Goal: Task Accomplishment & Management: Manage account settings

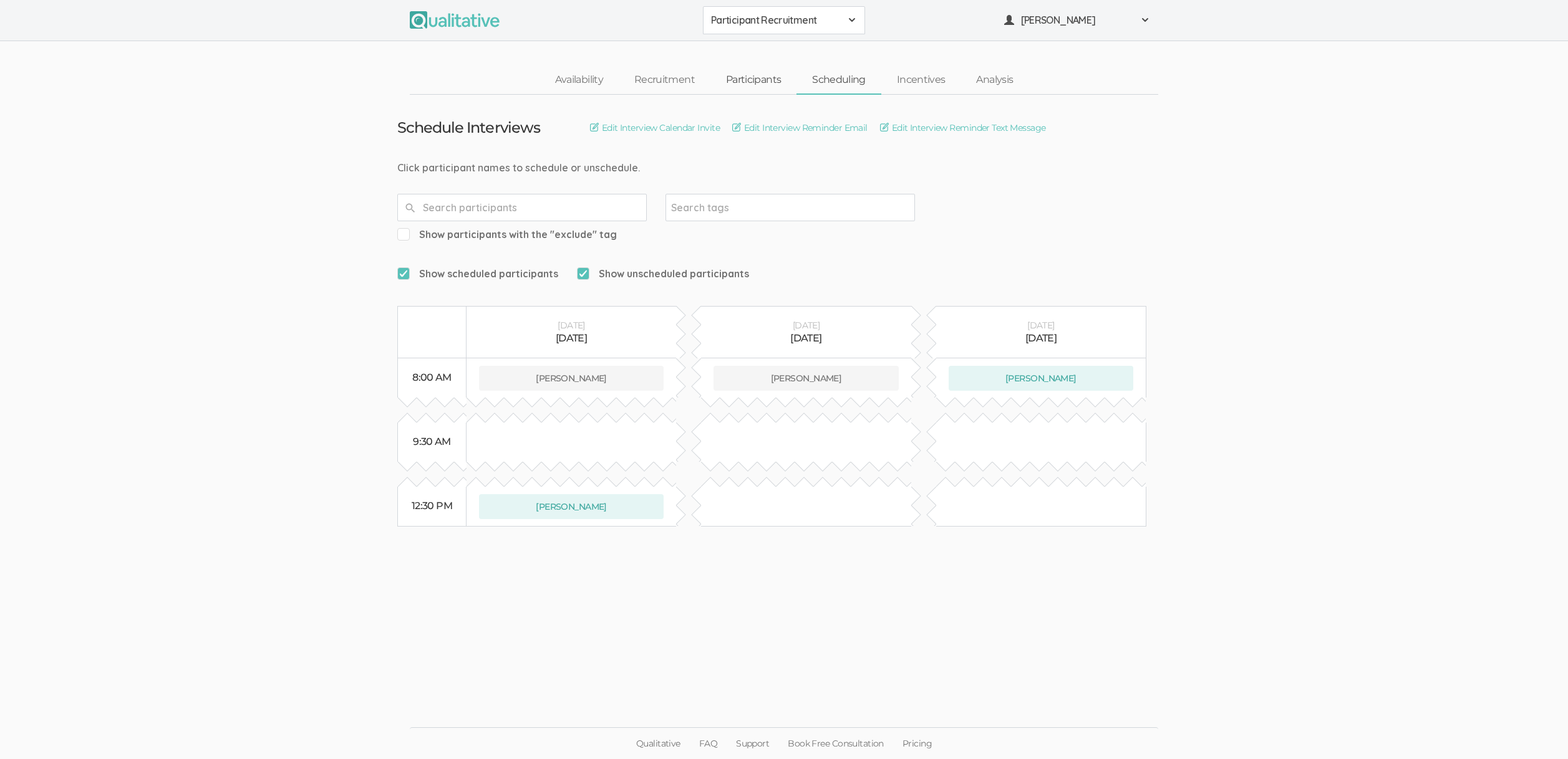
click at [734, 81] on link "Participants" at bounding box center [752, 80] width 86 height 27
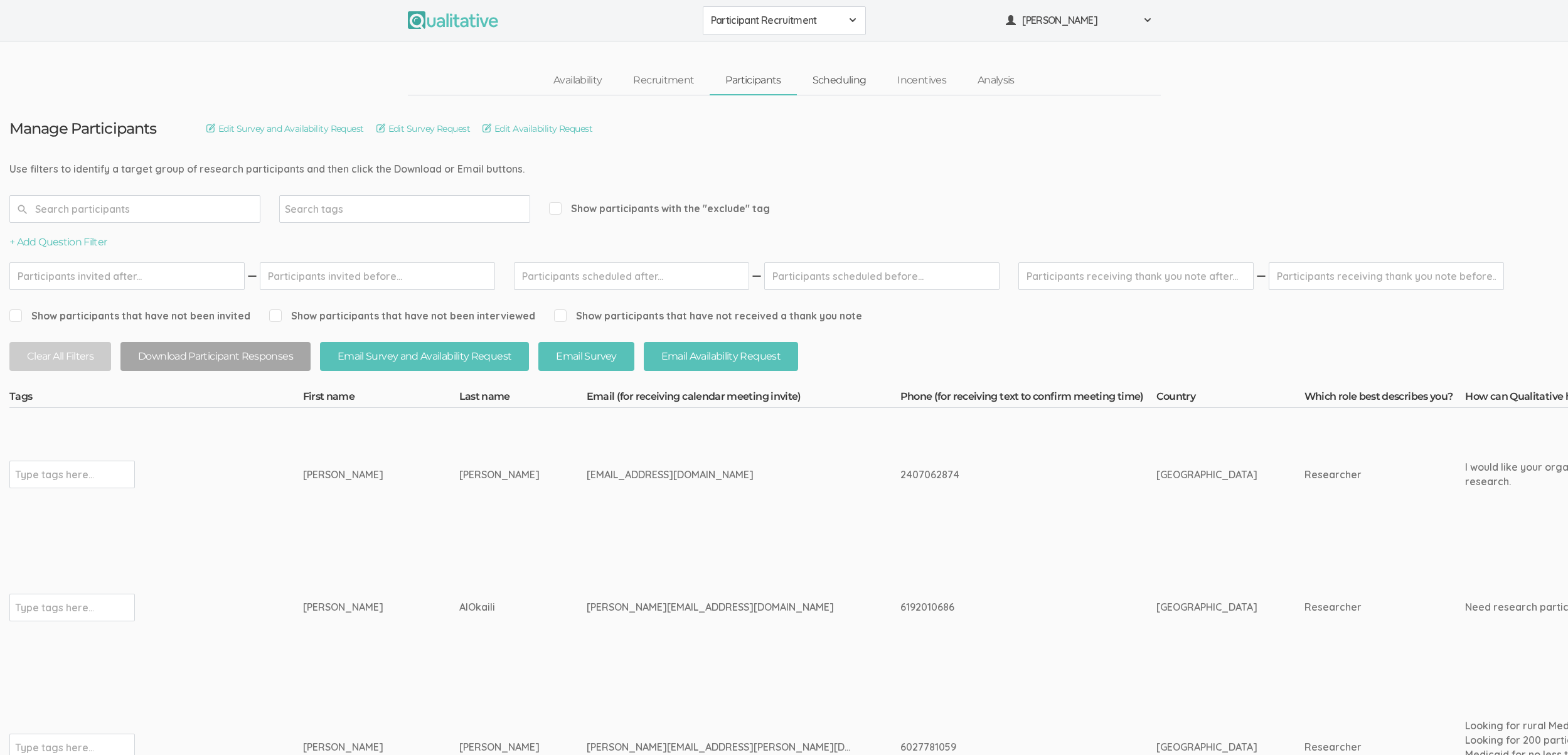
click at [849, 81] on link "Scheduling" at bounding box center [840, 80] width 85 height 27
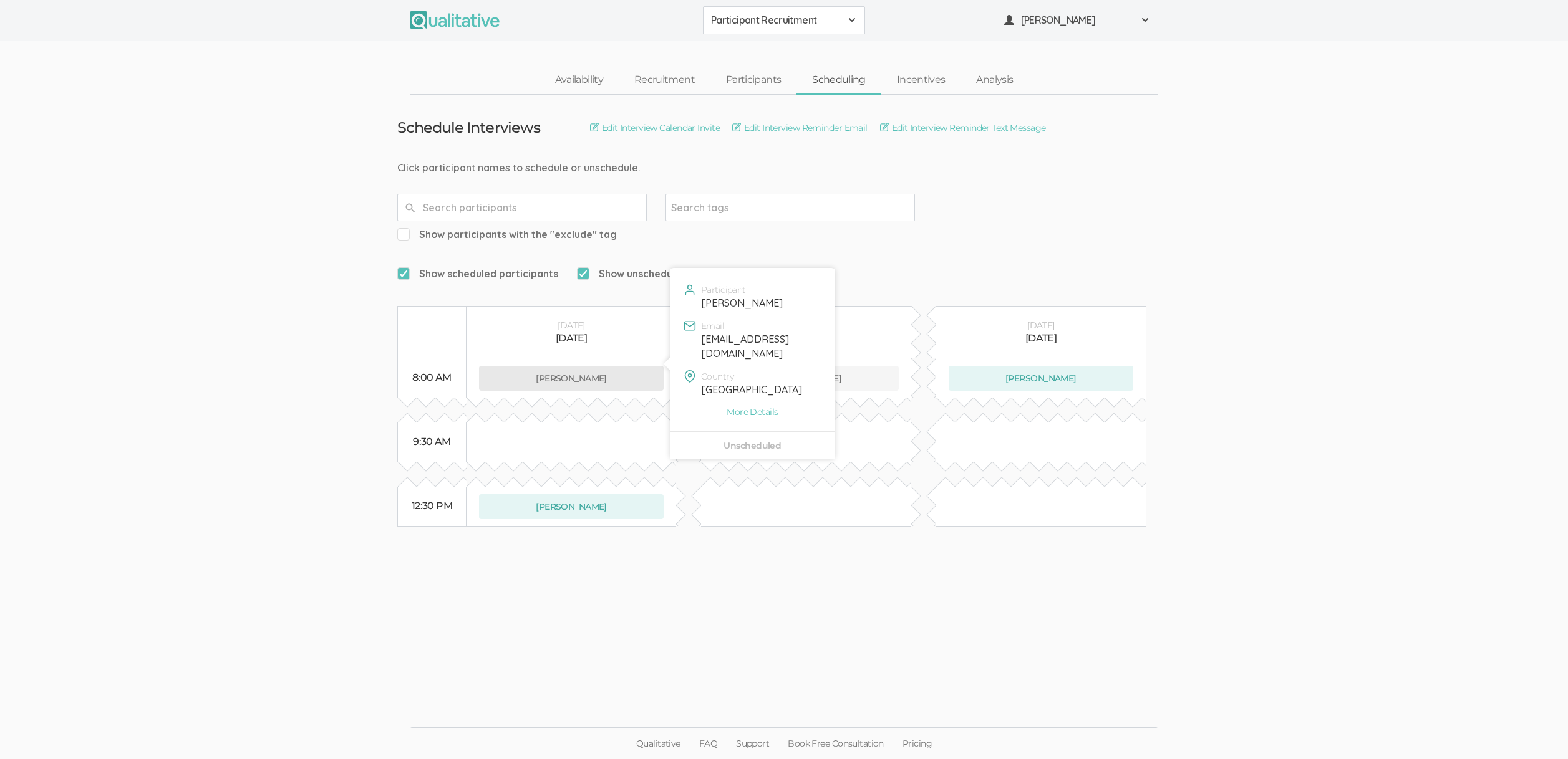
click at [568, 366] on button "Anthonia Ekeh" at bounding box center [570, 378] width 184 height 25
click at [766, 72] on link "Participants" at bounding box center [752, 80] width 86 height 27
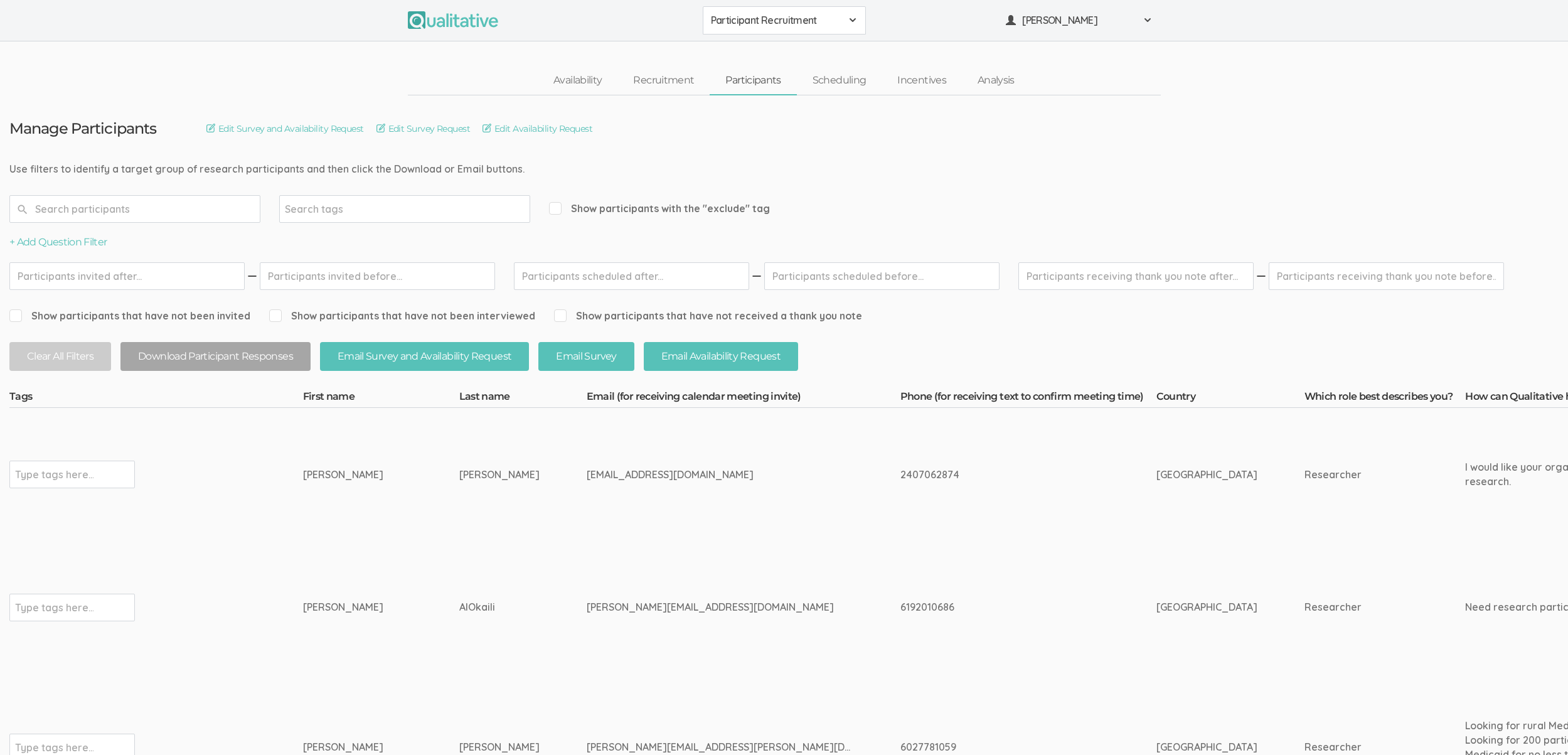
click at [901, 470] on div "2407062874" at bounding box center [1005, 475] width 209 height 15
copy div "2407062874"
click at [998, 480] on div "2407062874" at bounding box center [1005, 475] width 209 height 15
click at [325, 473] on div "Anthonia" at bounding box center [358, 475] width 109 height 15
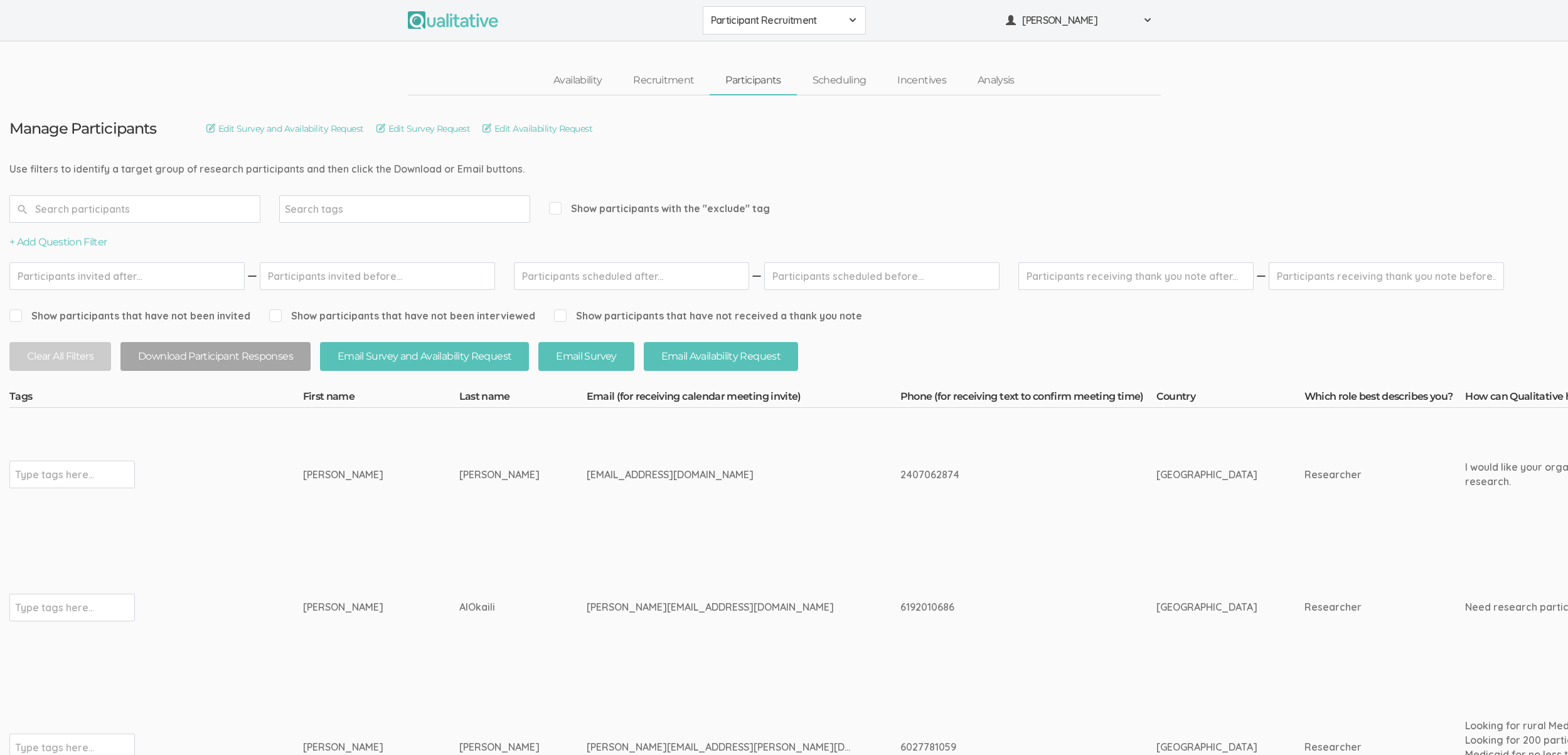
click at [325, 473] on div "[PERSON_NAME]" at bounding box center [358, 475] width 109 height 15
copy div "[PERSON_NAME]"
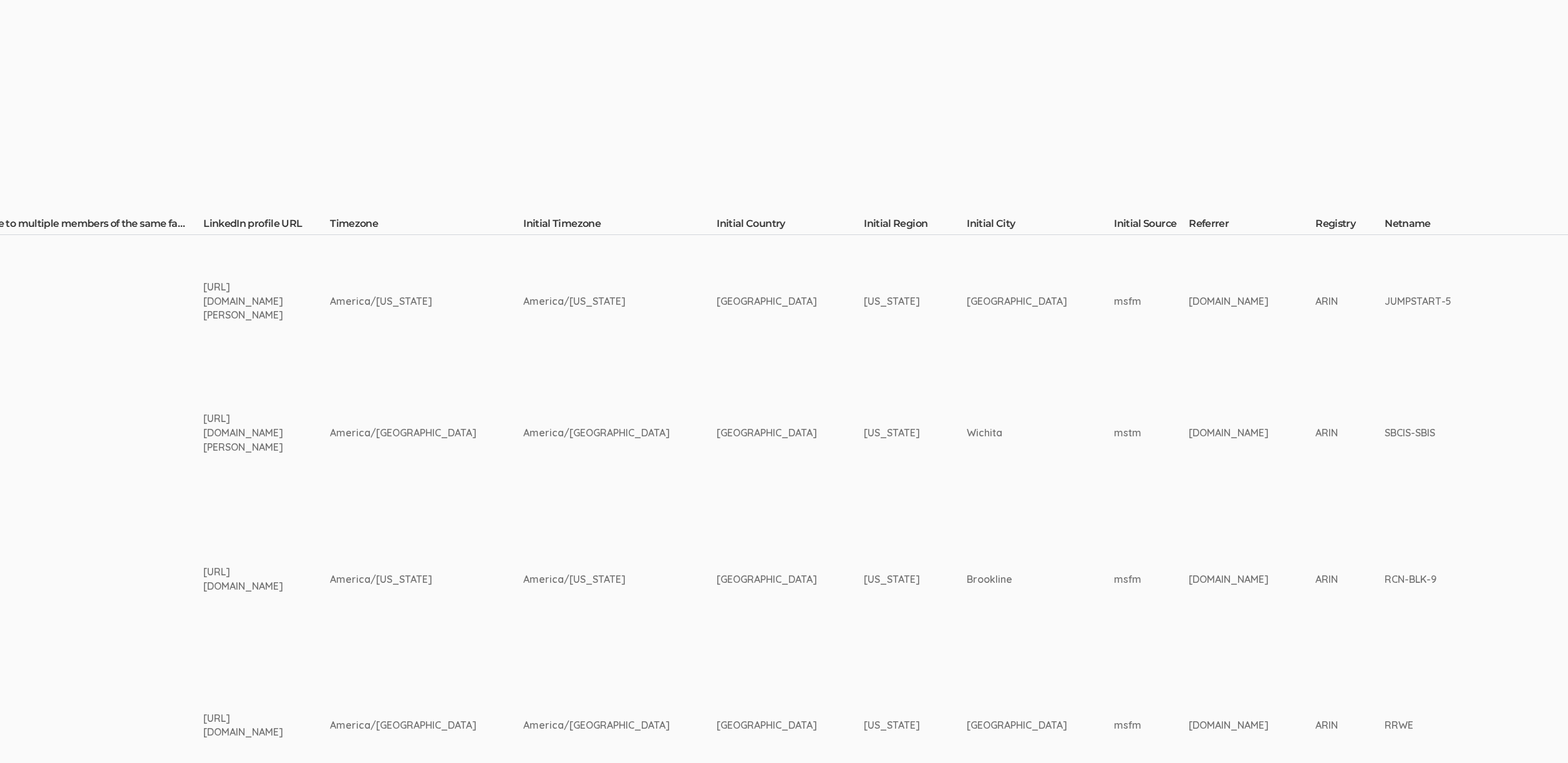
scroll to position [170, 2698]
click at [863, 508] on td "[US_STATE]" at bounding box center [914, 579] width 102 height 160
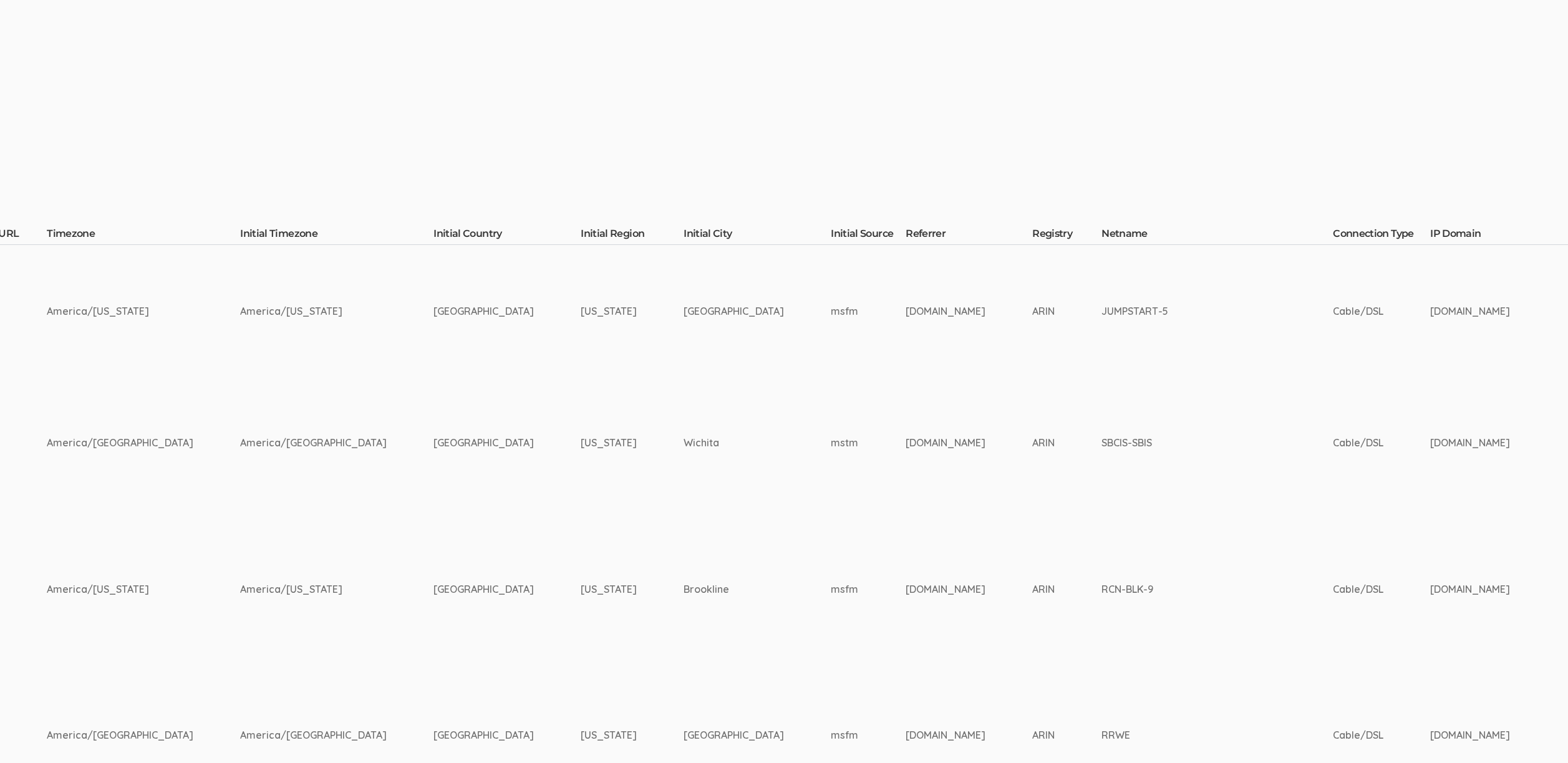
scroll to position [0, 2979]
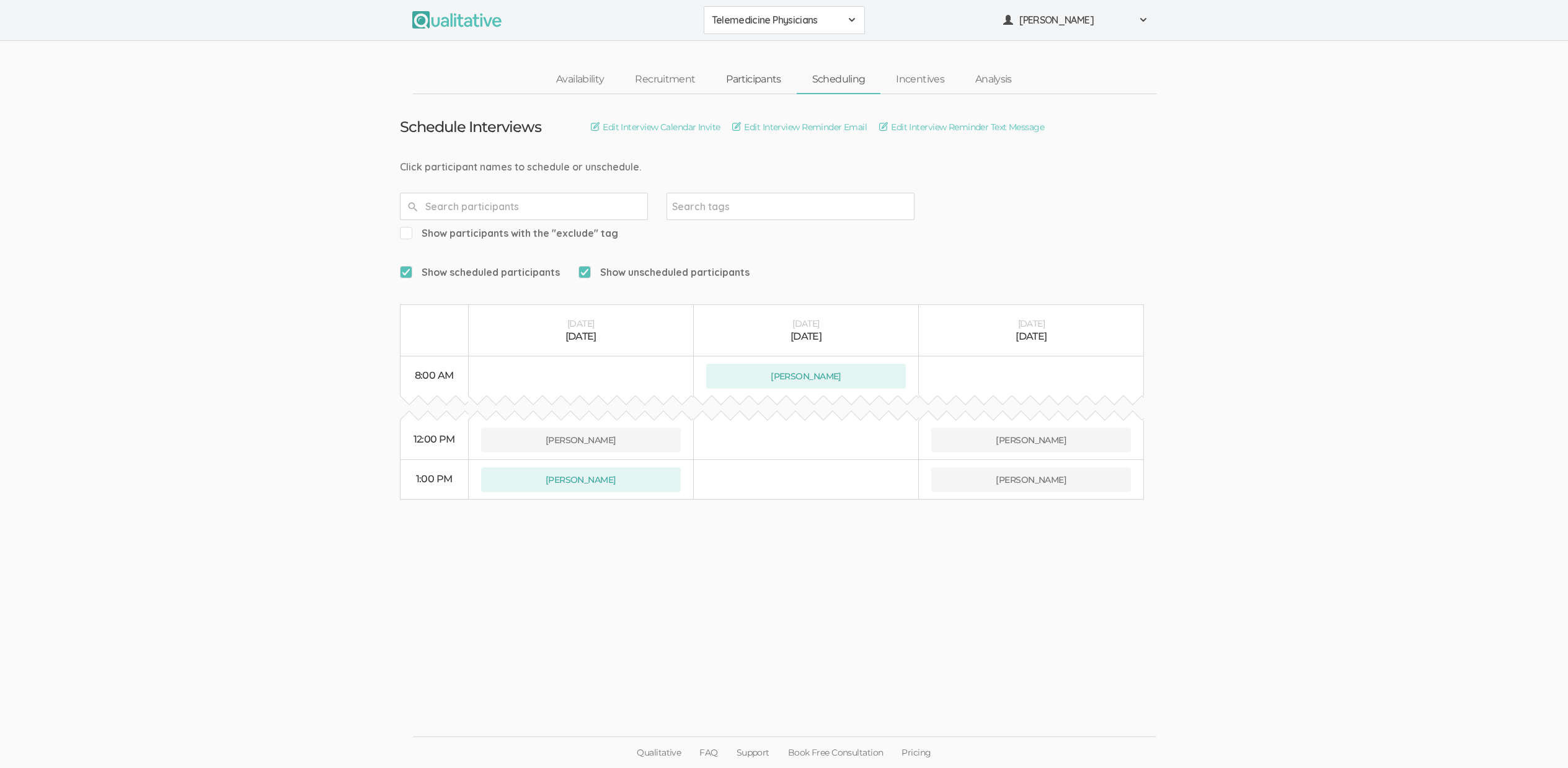
click at [742, 77] on link "Participants" at bounding box center [753, 79] width 85 height 26
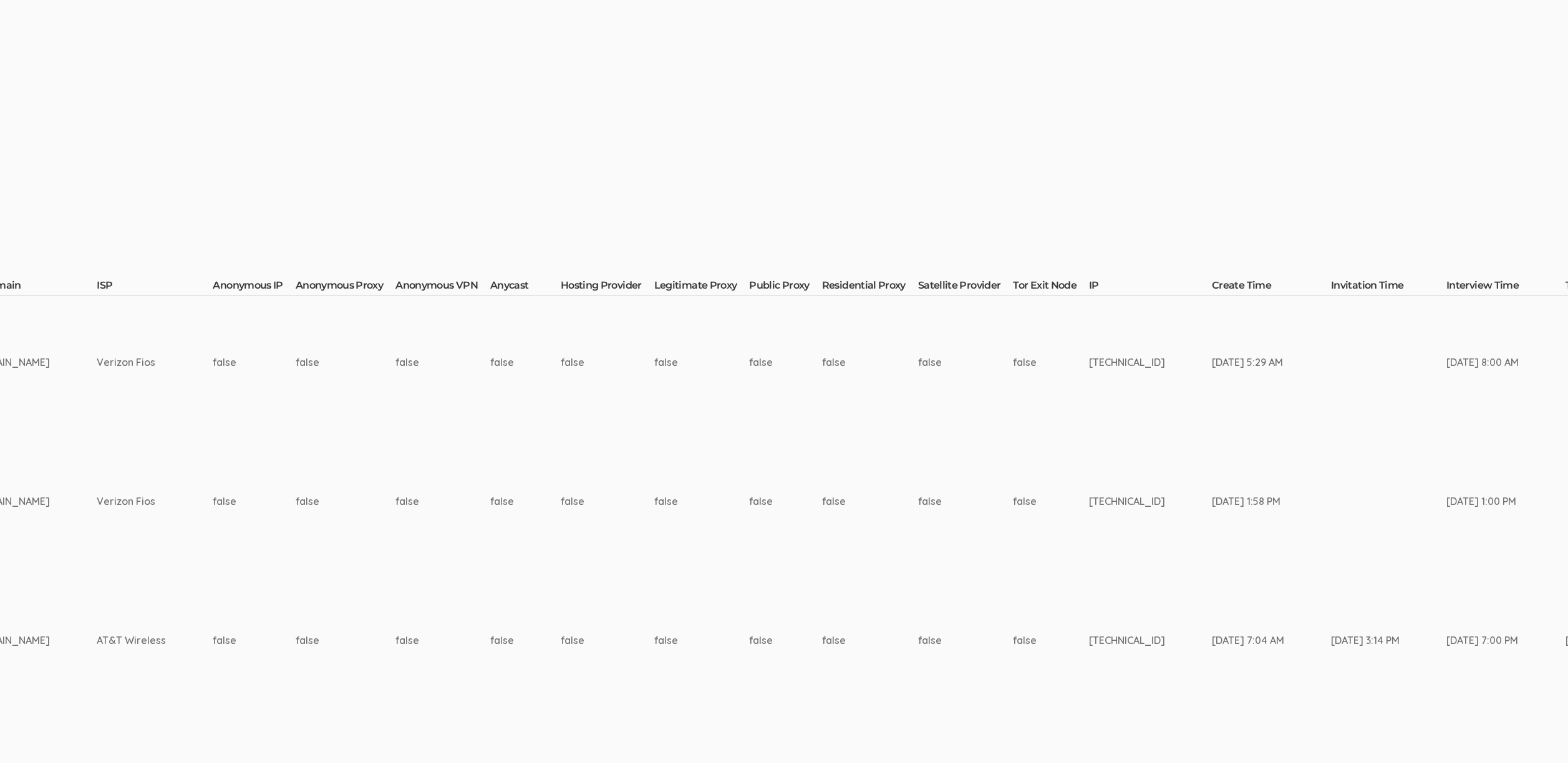
scroll to position [83, 4464]
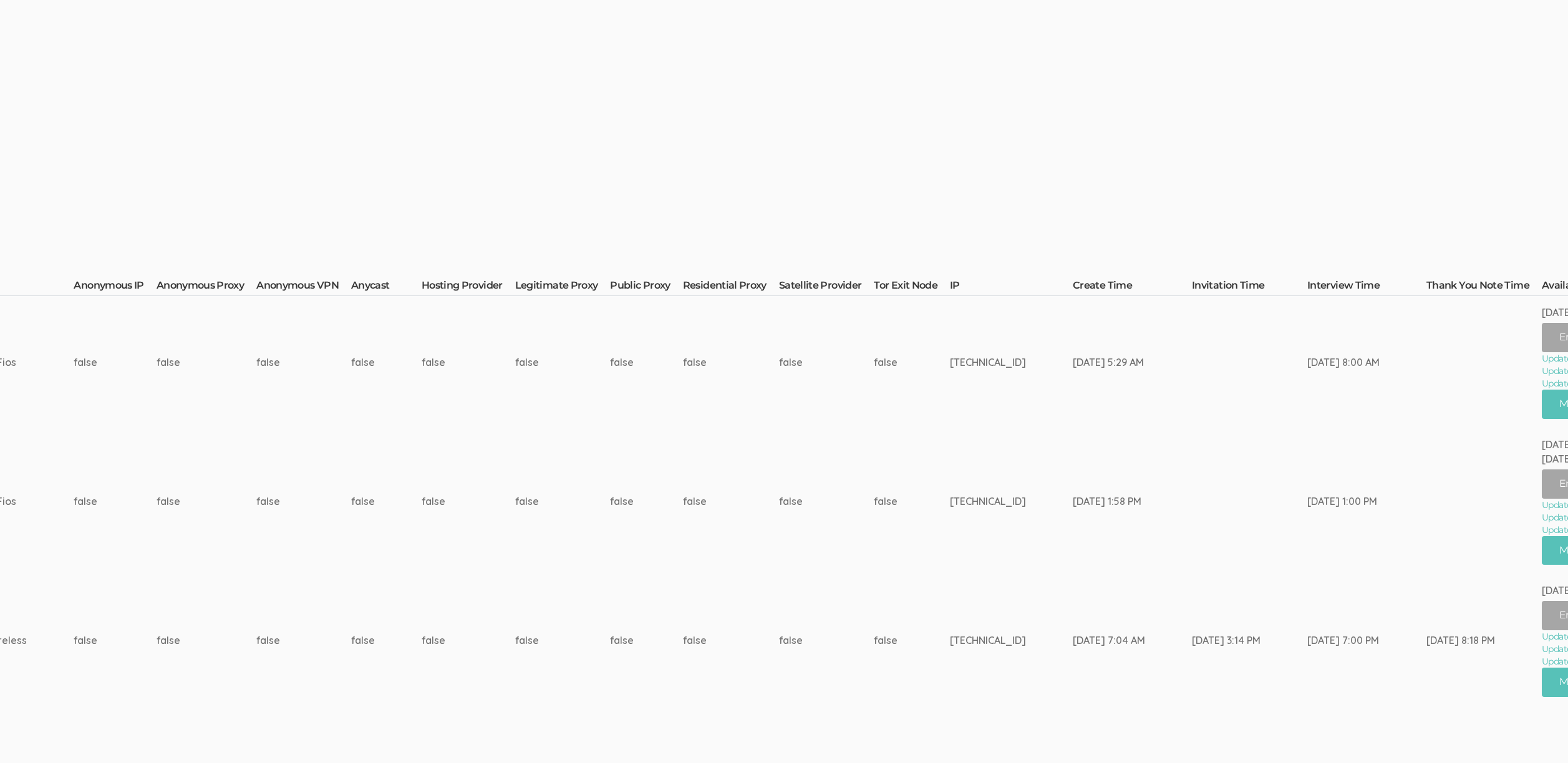
click at [949, 502] on td "[TECHNICAL_ID]" at bounding box center [1011, 501] width 123 height 146
copy td "[TECHNICAL_ID]"
click at [874, 545] on td "false" at bounding box center [911, 501] width 76 height 146
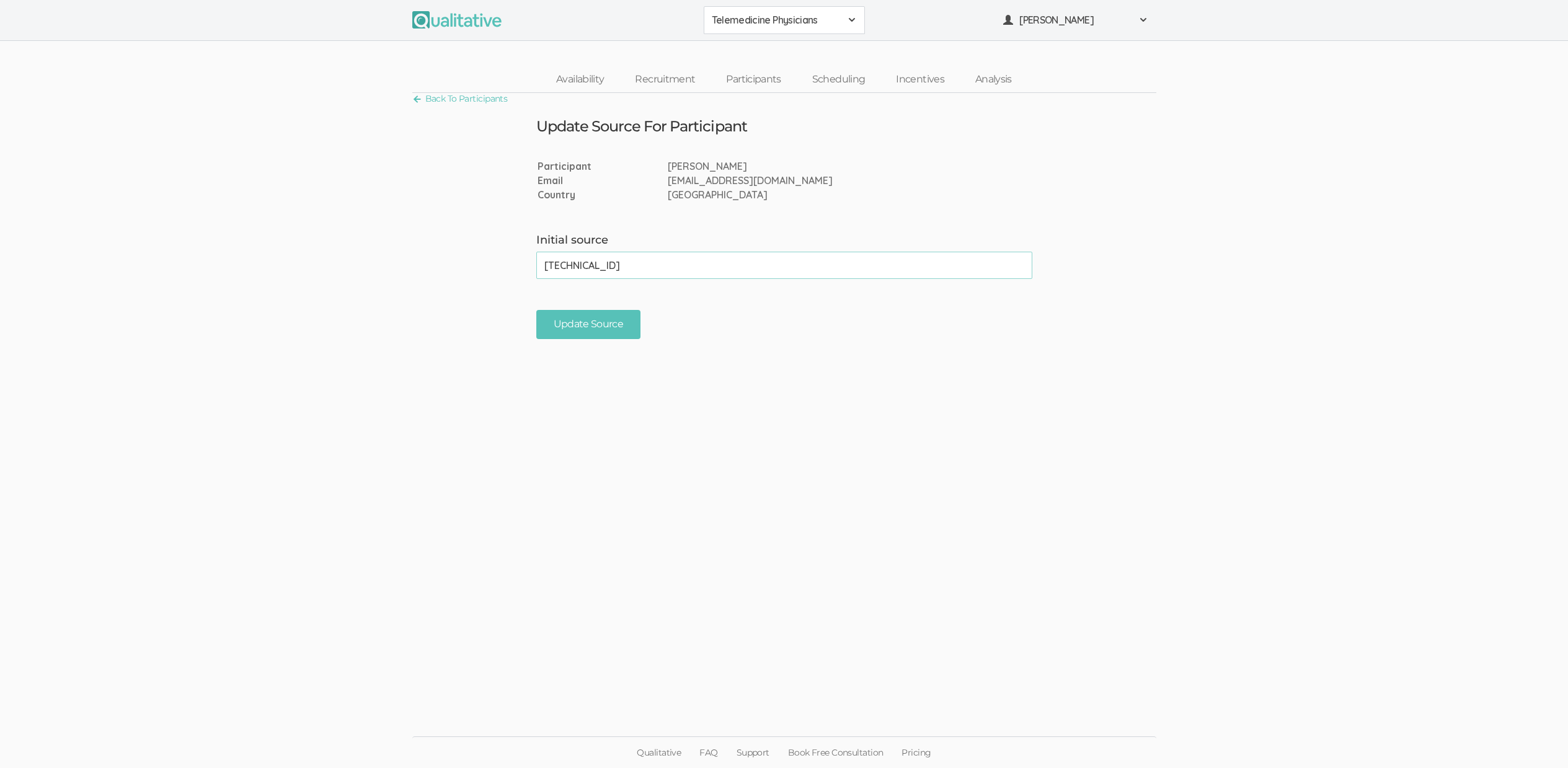
click at [655, 266] on input "[TECHNICAL_ID]" at bounding box center [784, 265] width 497 height 27
type input "s"
paste input "msfm"
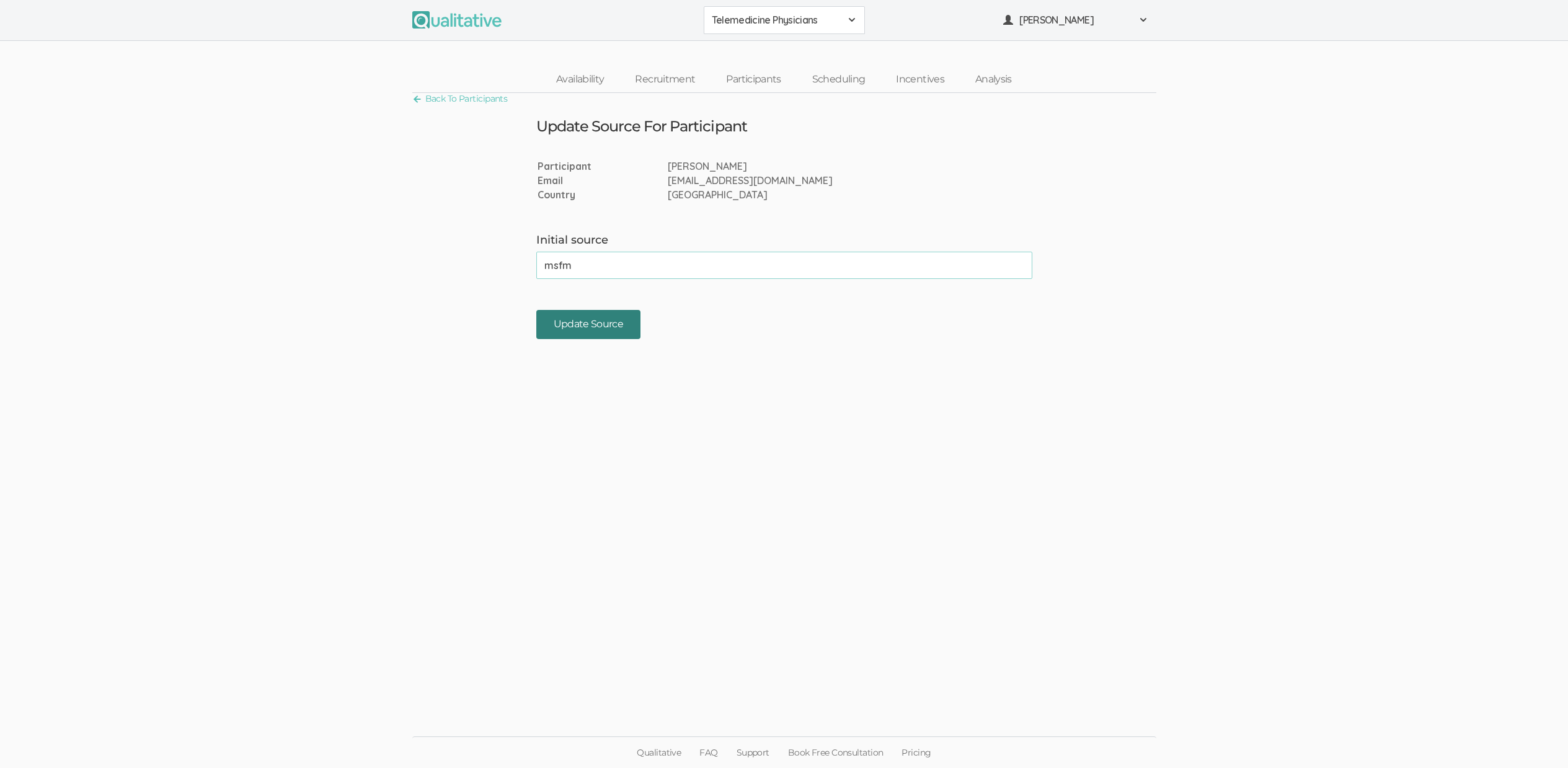
type input "msfm"
click at [601, 330] on input "Update Source" at bounding box center [589, 325] width 105 height 29
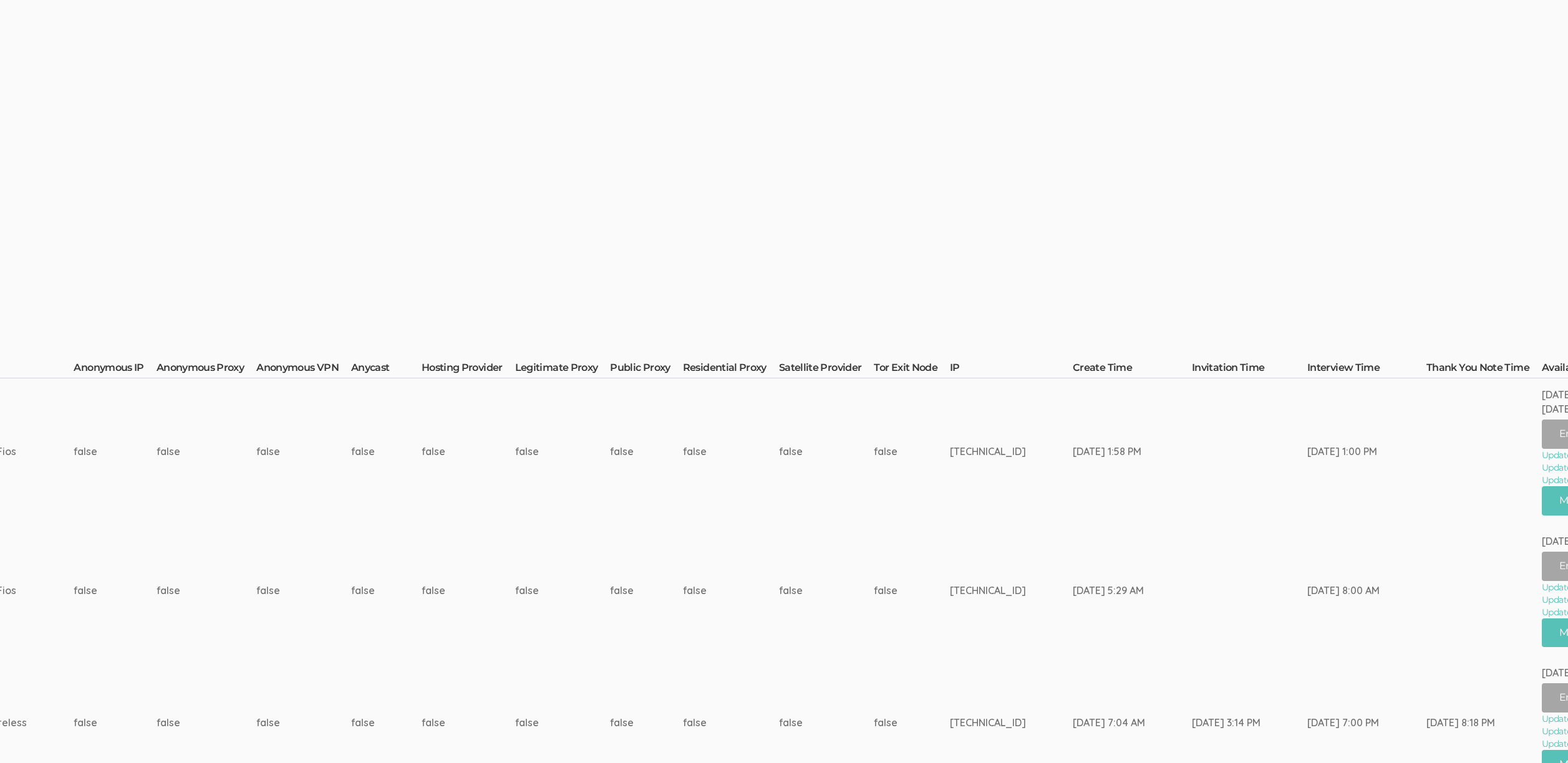
scroll to position [0, 3422]
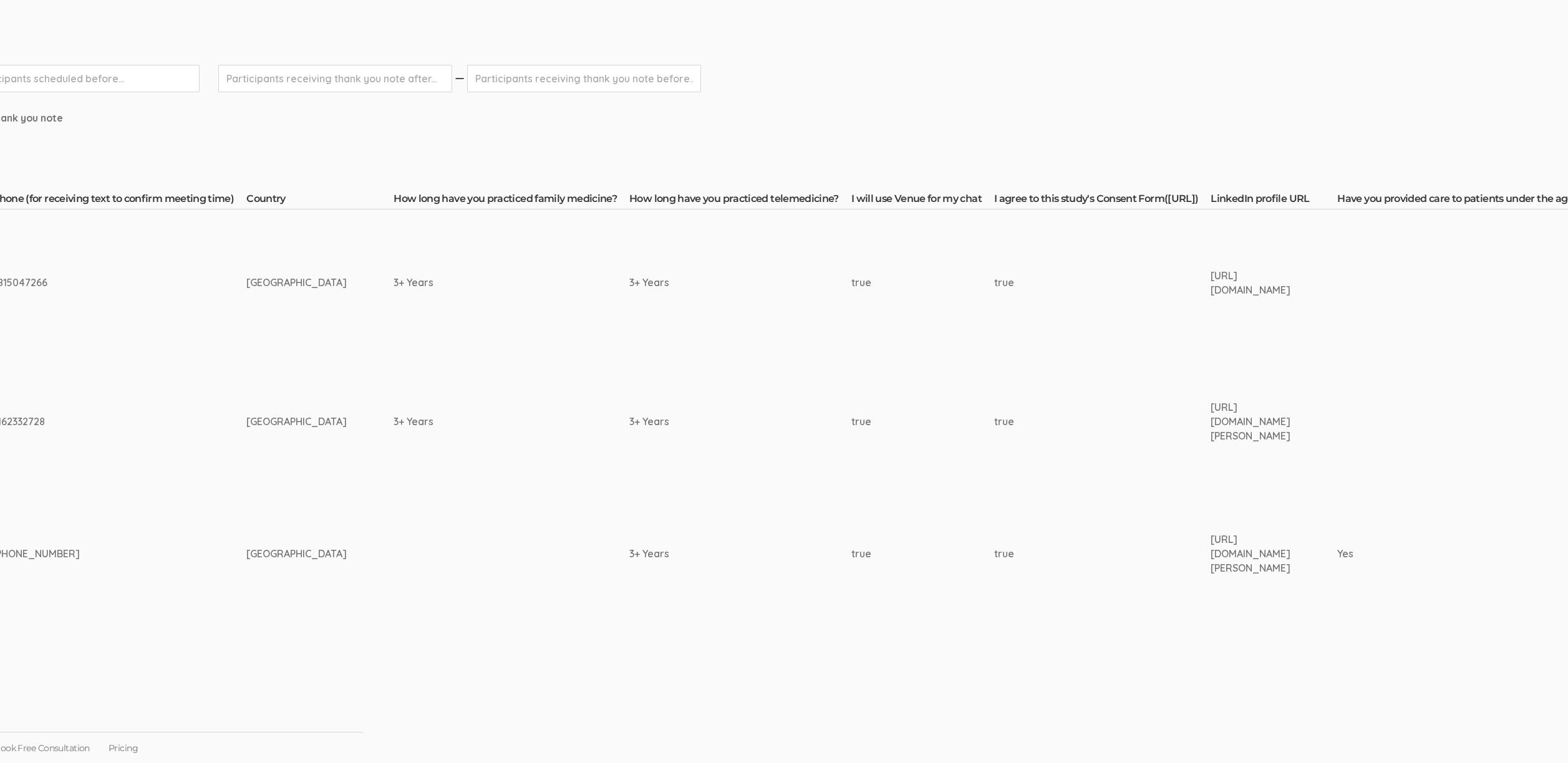
scroll to position [169, 797]
click at [1208, 285] on div "[URL][DOMAIN_NAME]" at bounding box center [1247, 283] width 80 height 29
click at [1208, 285] on div "https://www.linkedin.com/in/seema-arora-md-b0544226" at bounding box center [1247, 283] width 80 height 29
click at [991, 356] on td "true" at bounding box center [1099, 422] width 217 height 132
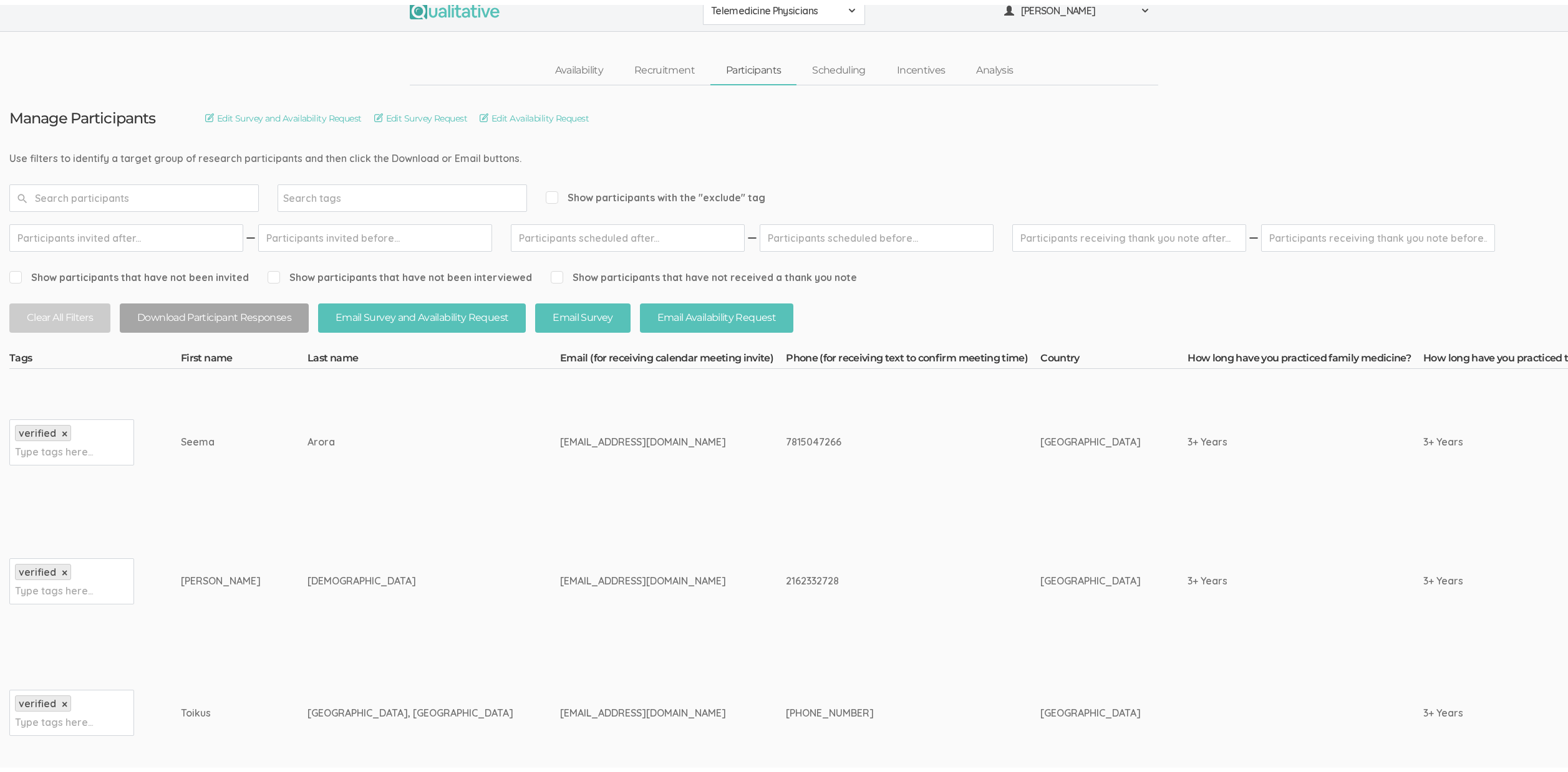
scroll to position [0, 0]
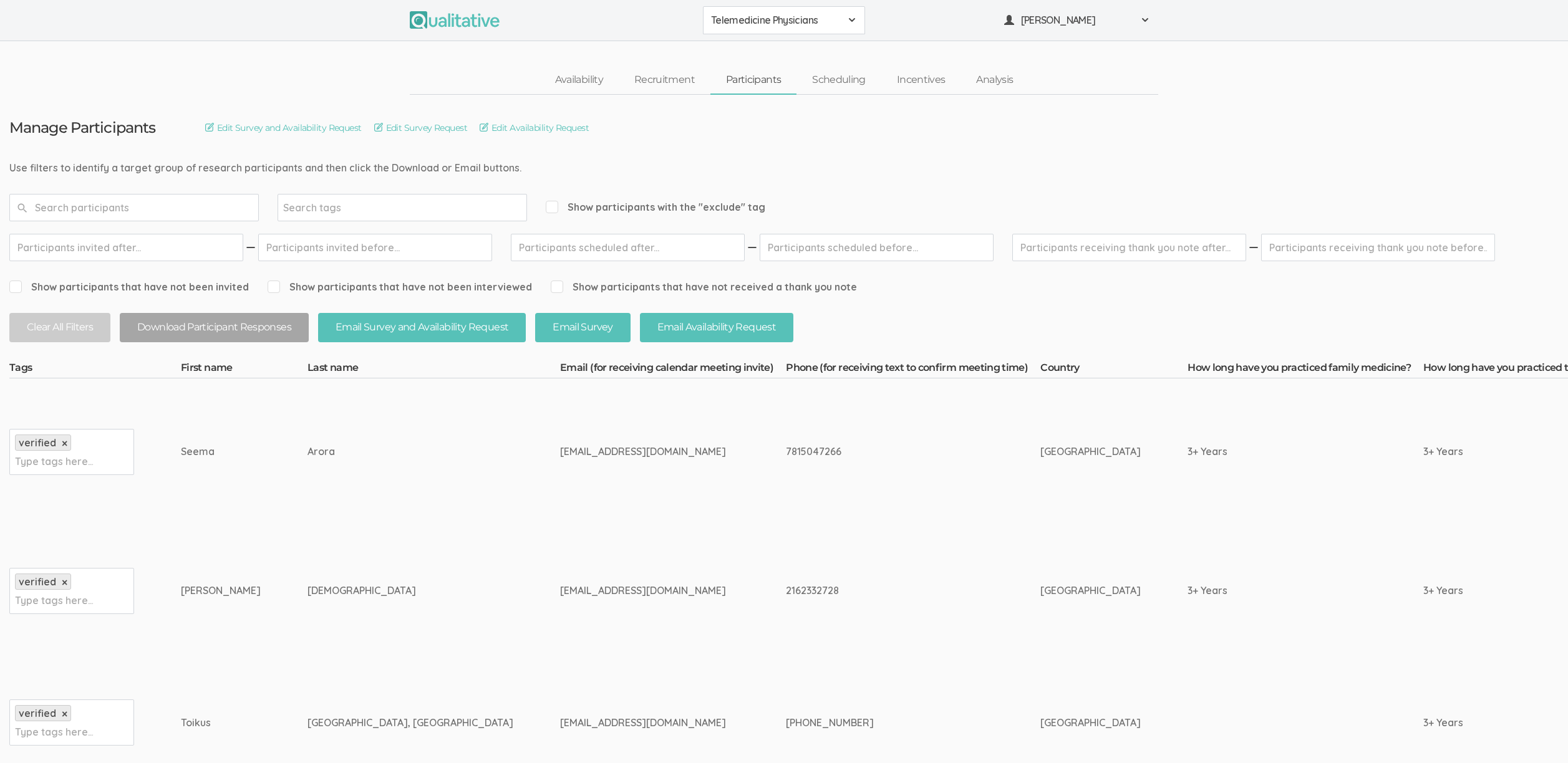
click at [560, 588] on div "askdrsjain@gmail.com" at bounding box center [650, 591] width 179 height 15
click at [671, 81] on link "Recruitment" at bounding box center [664, 80] width 92 height 27
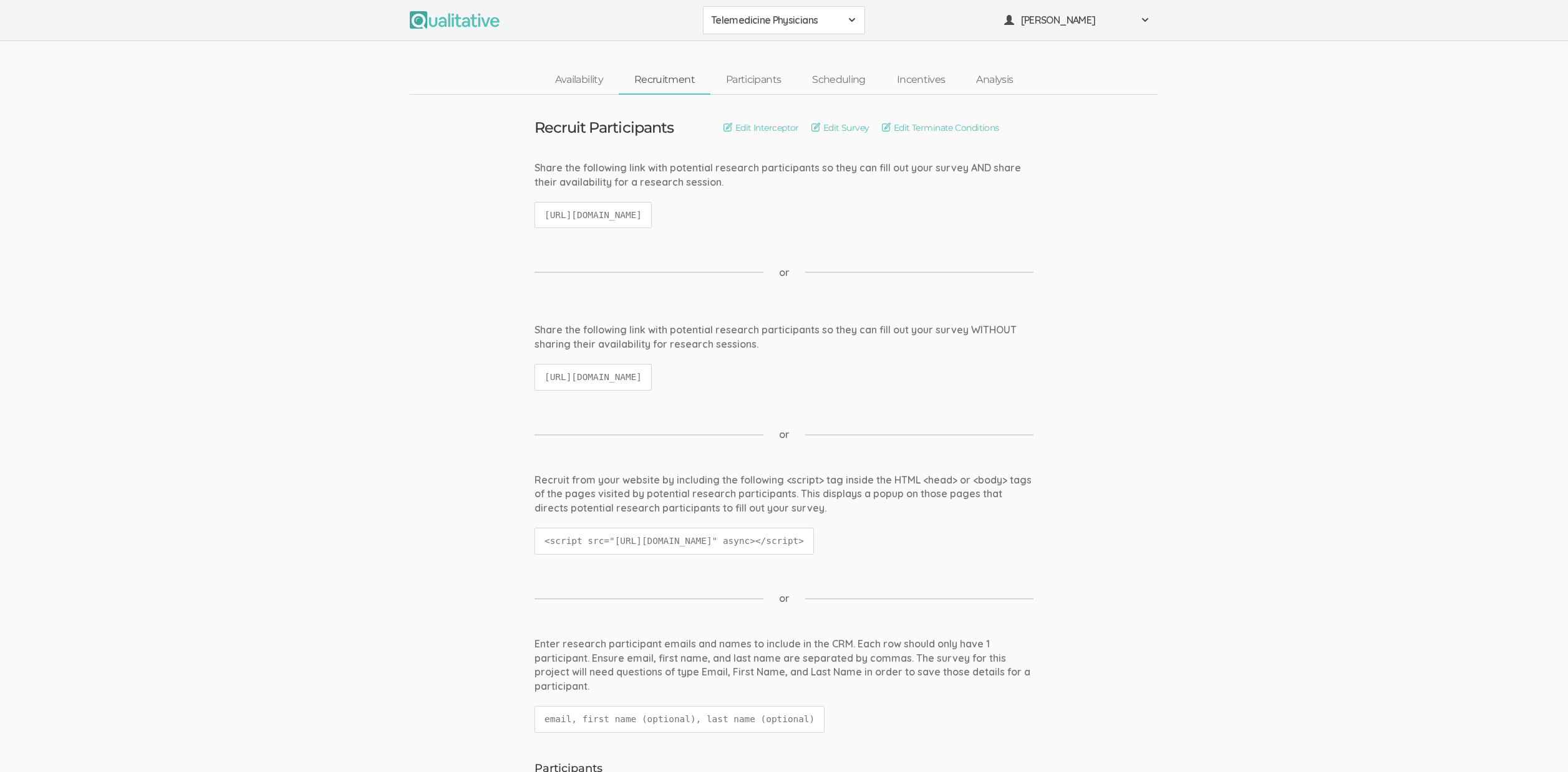
click at [638, 215] on code "https://qualitative.io/screener/68dc0bac8c6819a81744480a" at bounding box center [593, 215] width 117 height 27
copy ui-view "https://qualitative.io/screener/68dc0bac8c6819a81744480a"
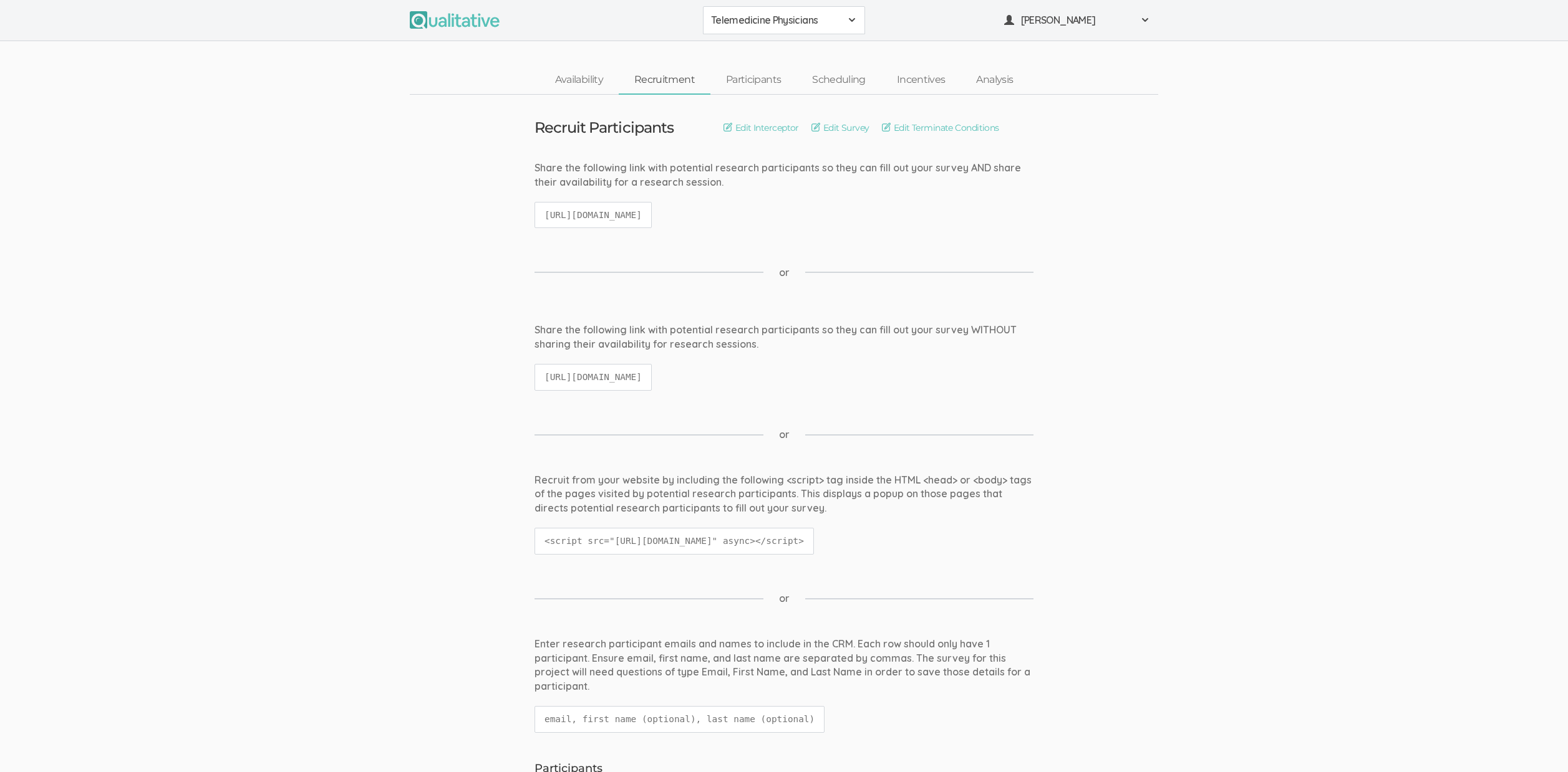
click at [892, 219] on div "Share the following link with potential research participants so they can fill …" at bounding box center [784, 200] width 518 height 80
click at [701, 263] on div "or" at bounding box center [784, 272] width 499 height 64
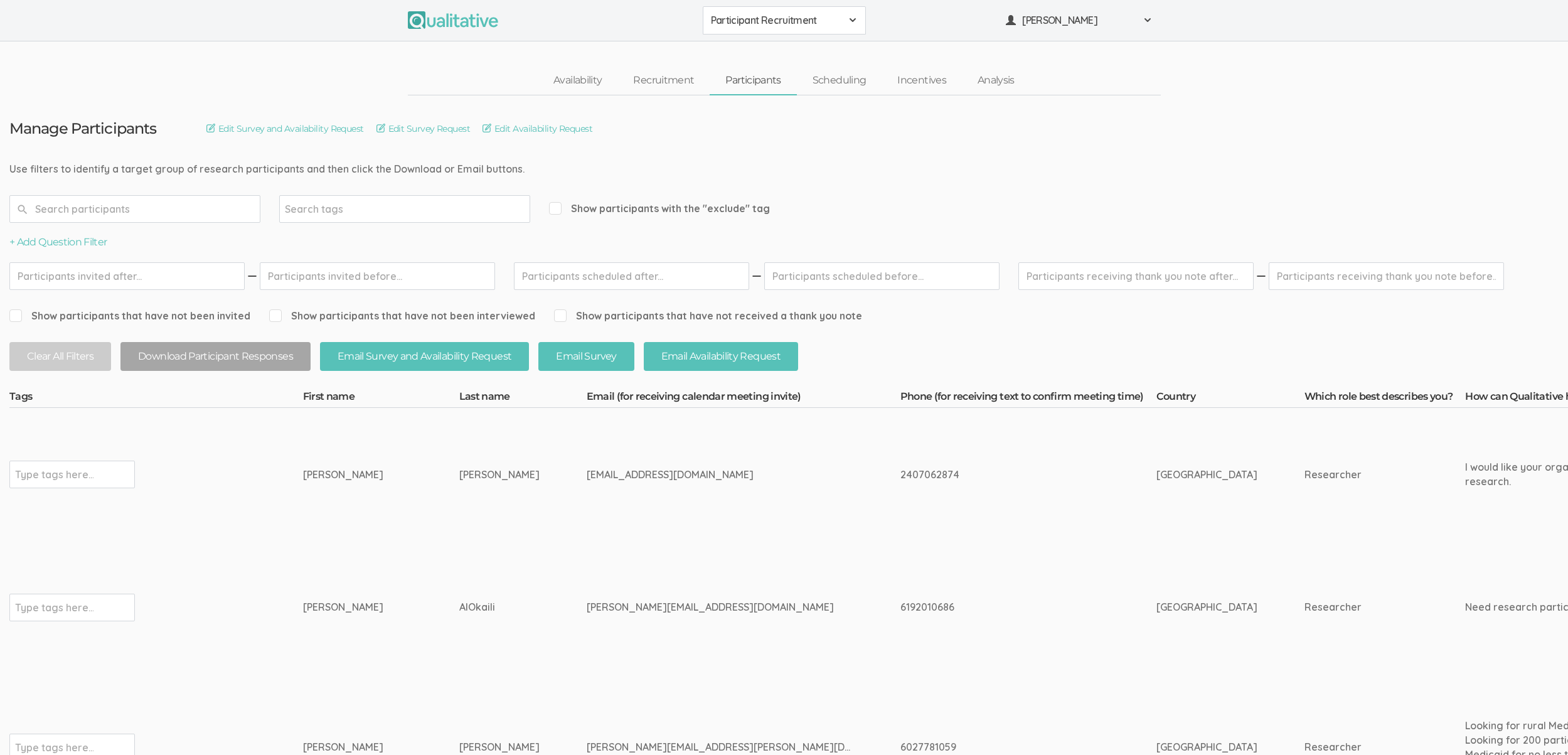
click at [535, 541] on td "AlOkaili" at bounding box center [522, 607] width 128 height 133
click at [746, 535] on td "toni_ekeh@comcast.net" at bounding box center [743, 475] width 314 height 133
click at [315, 571] on td "Mustafa" at bounding box center [382, 607] width 157 height 133
